Goal: Check status

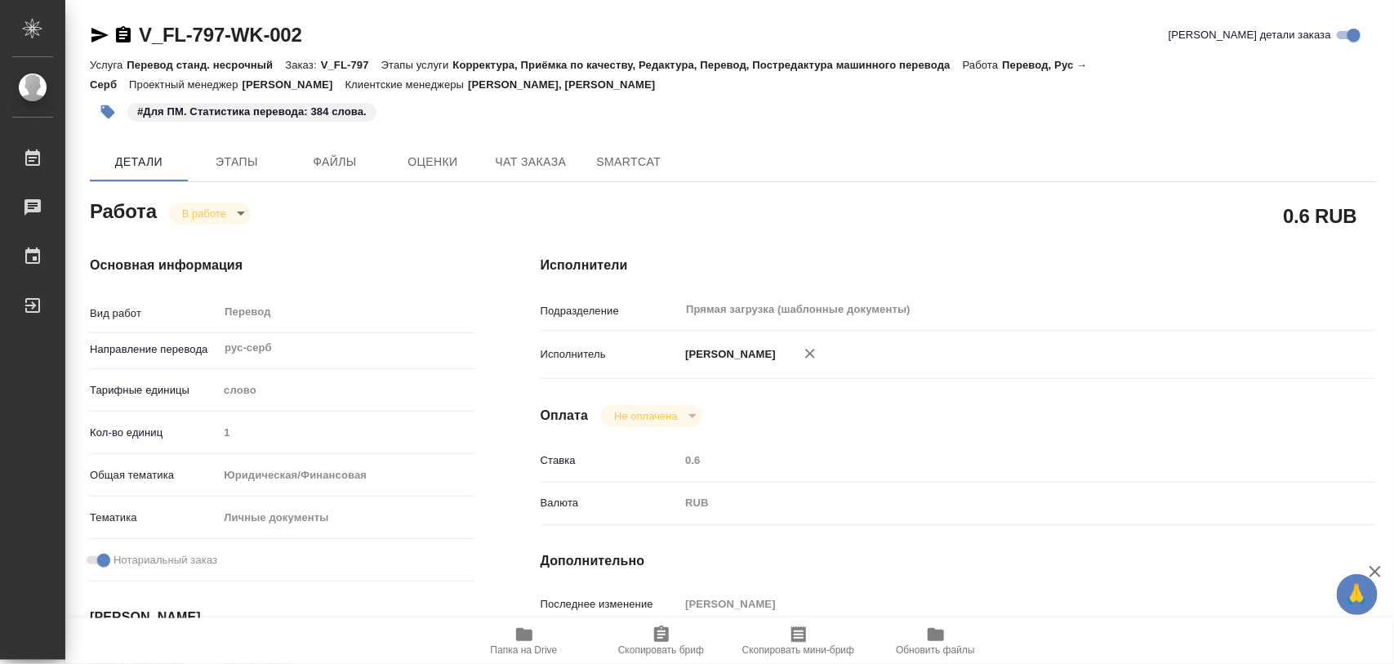
click at [234, 214] on body "🙏 .cls-1 fill:#fff; AWATERA Iglakov Maksim Работы 0 Чаты График Выйти V_FL-797-…" at bounding box center [697, 332] width 1394 height 664
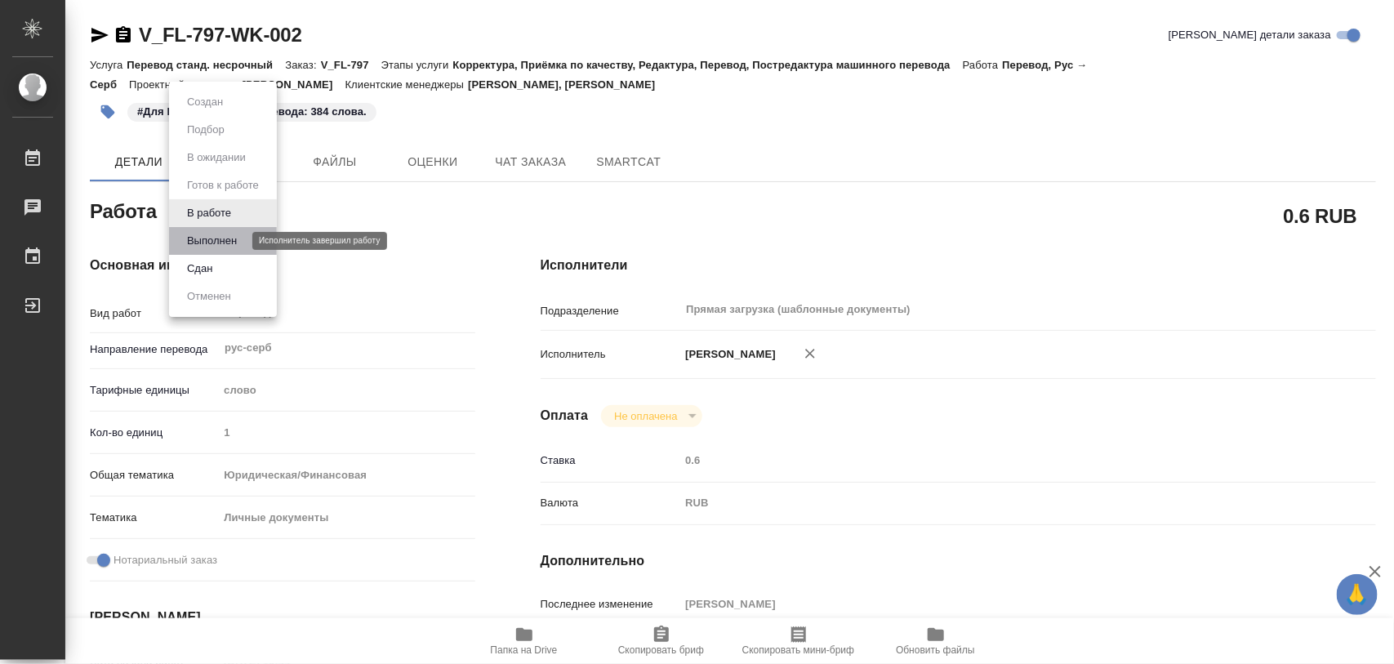
click at [221, 243] on button "Выполнен" at bounding box center [212, 241] width 60 height 18
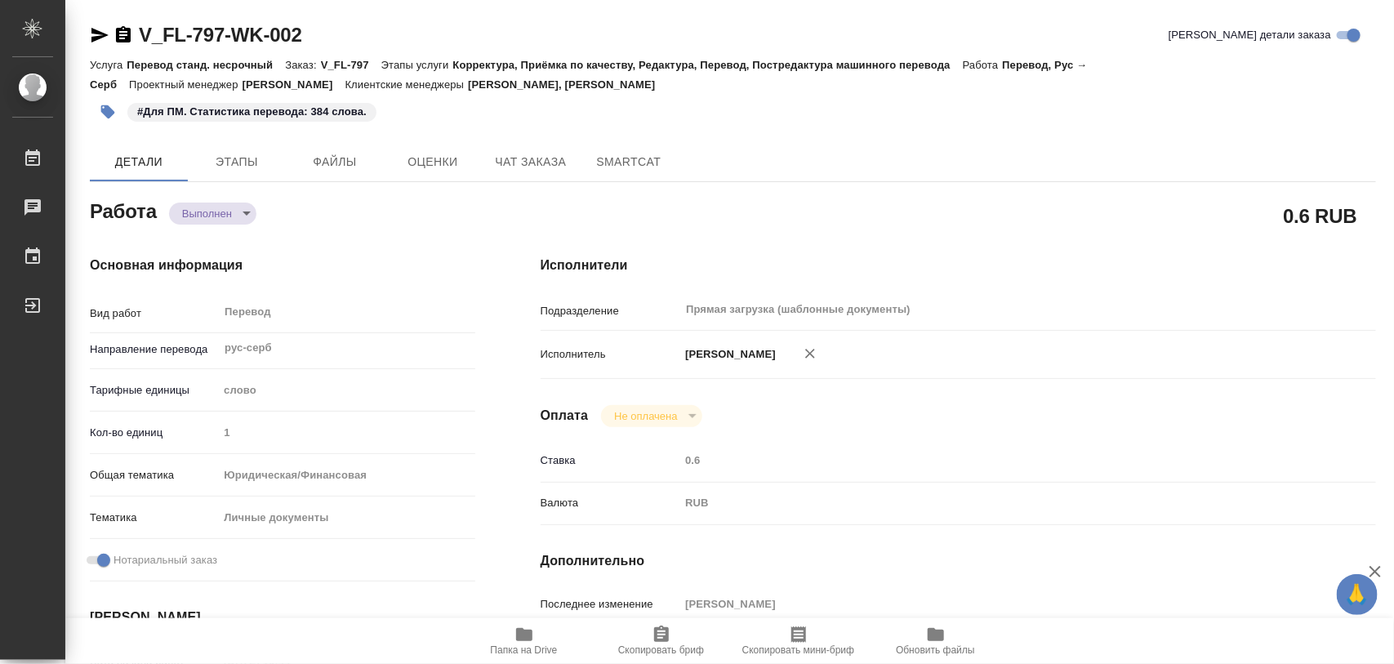
type textarea "x"
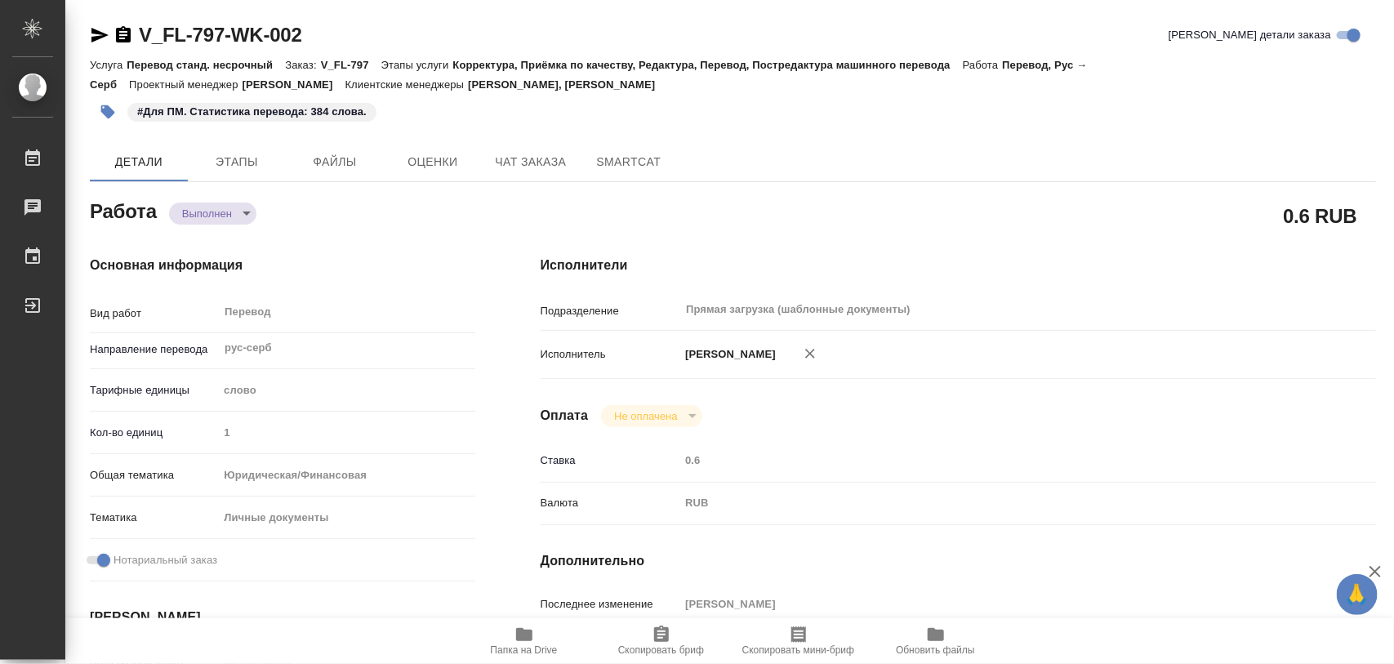
type textarea "x"
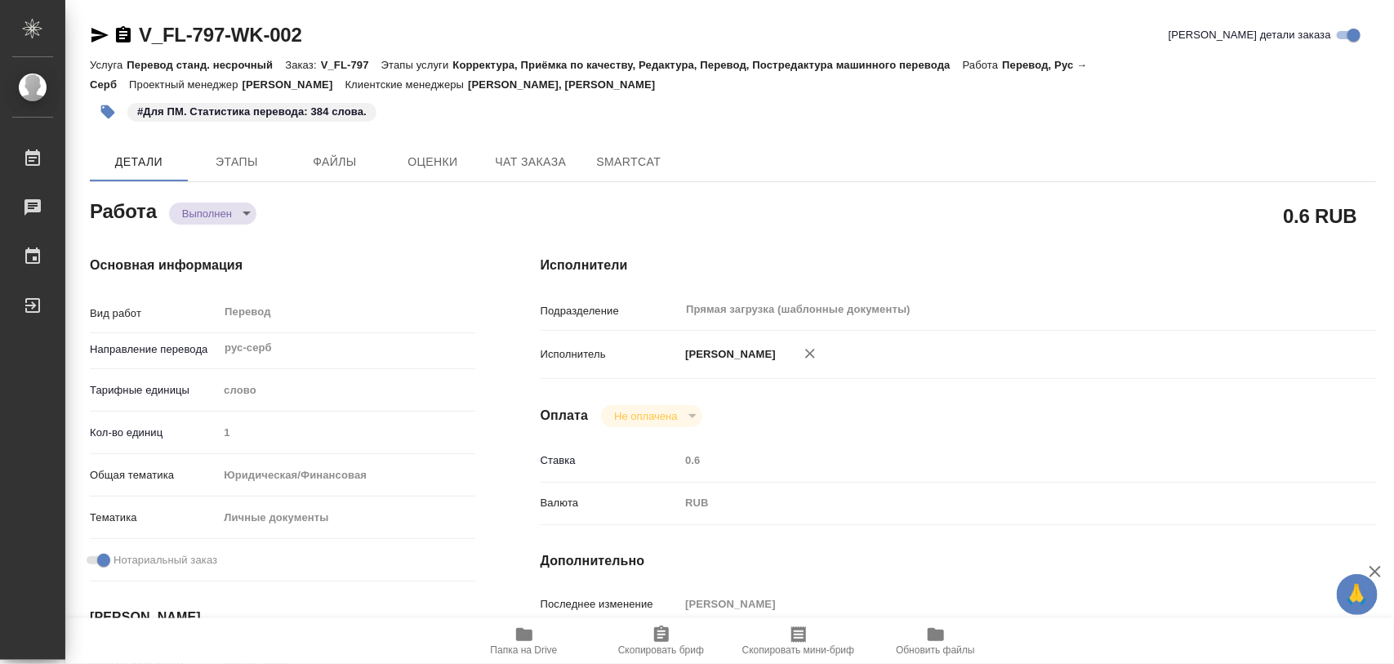
type textarea "x"
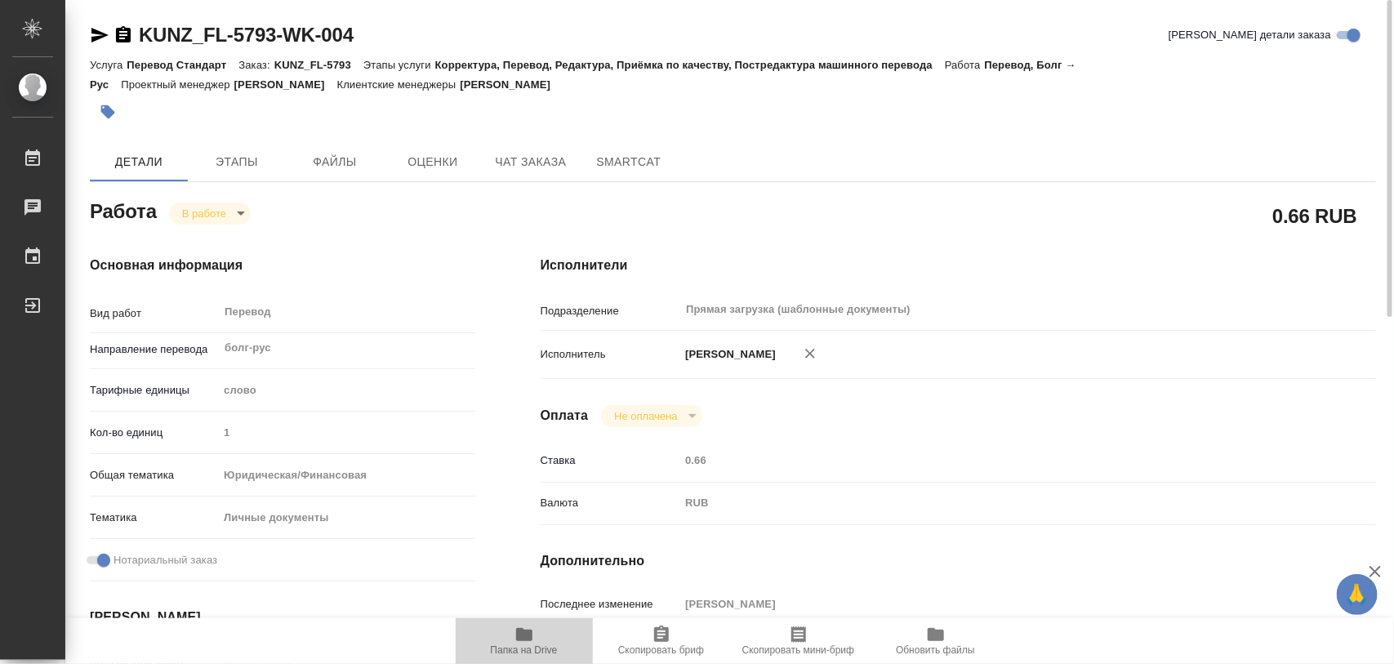
click at [524, 640] on icon "button" at bounding box center [524, 634] width 16 height 13
click at [246, 160] on span "Этапы" at bounding box center [237, 162] width 78 height 20
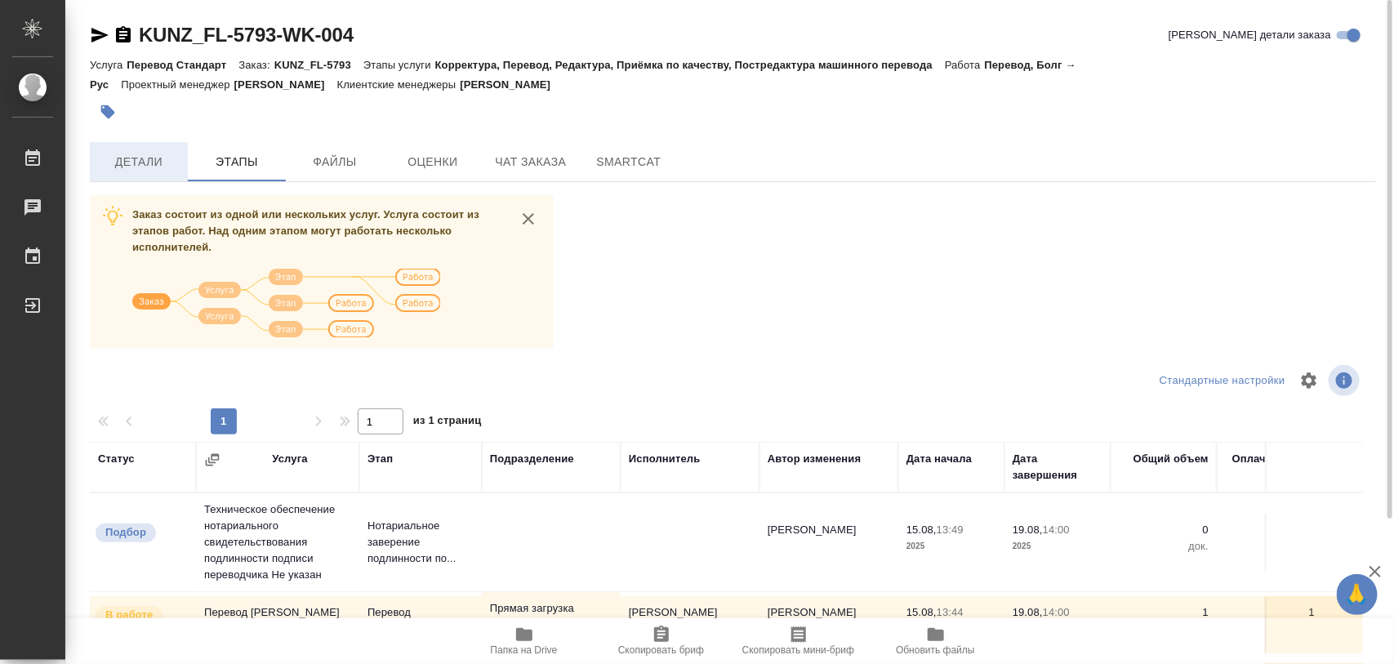
click at [152, 158] on span "Детали" at bounding box center [139, 162] width 78 height 20
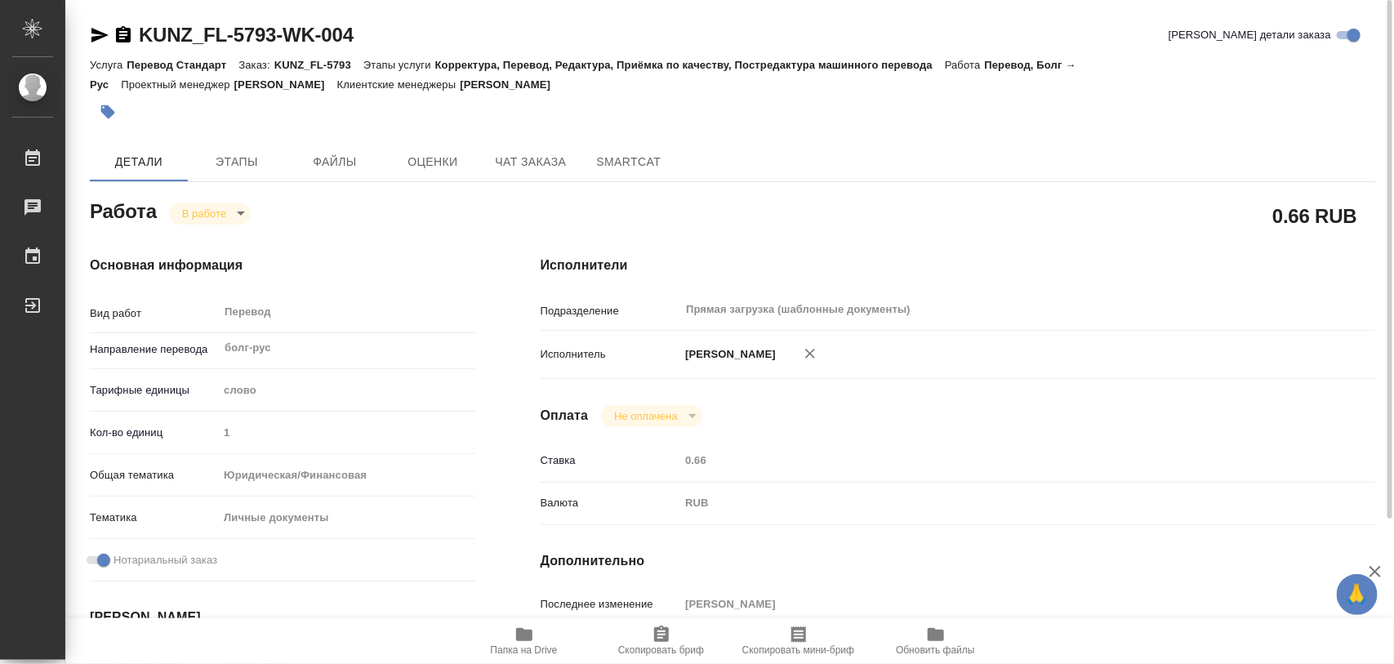
type textarea "x"
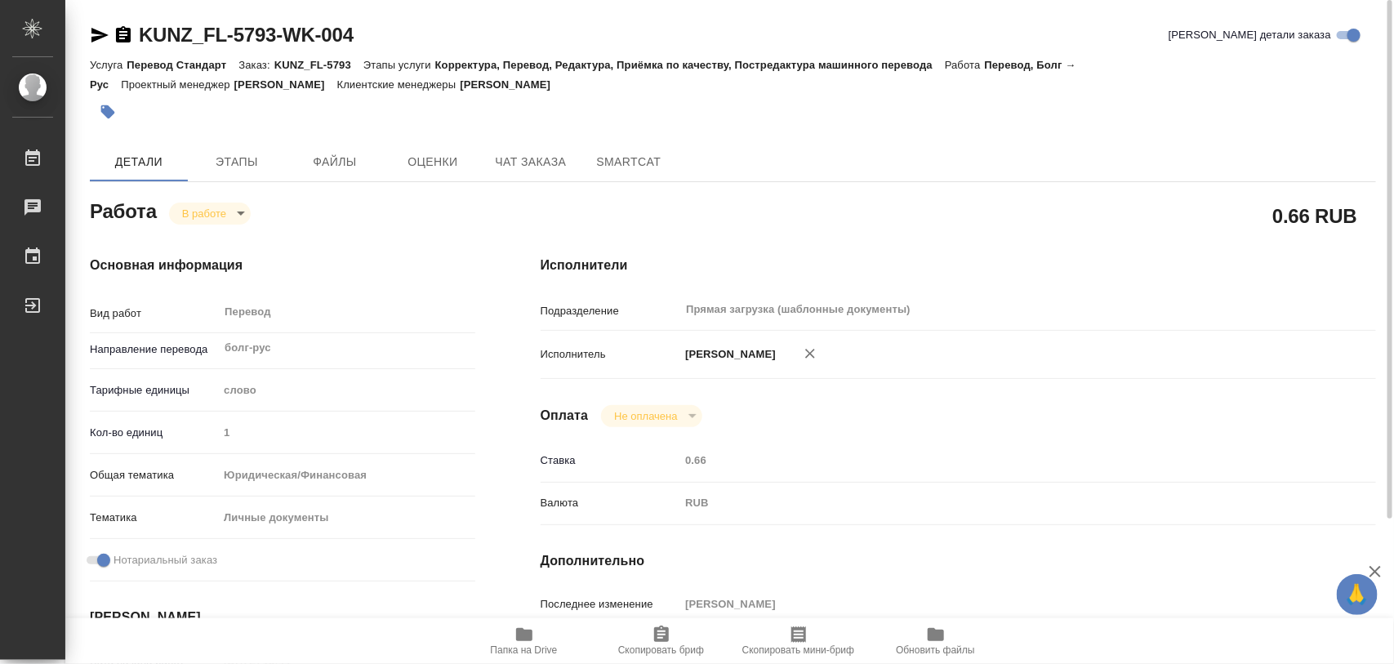
type textarea "x"
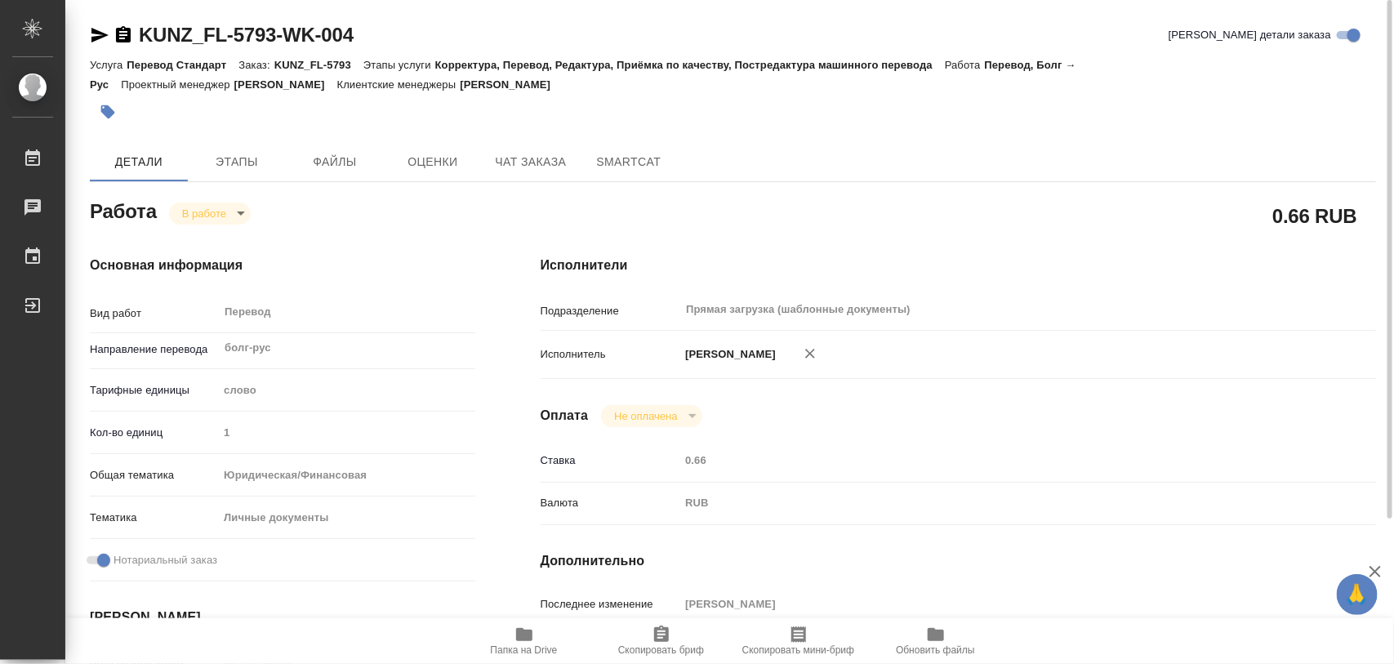
type textarea "x"
